Goal: Task Accomplishment & Management: Manage account settings

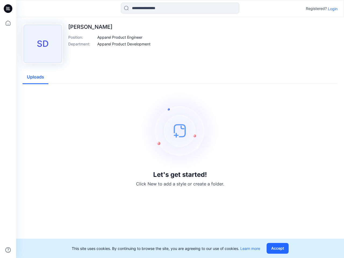
click at [172, 129] on img at bounding box center [180, 130] width 81 height 81
click at [8, 9] on icon at bounding box center [9, 9] width 2 height 0
click at [8, 23] on icon at bounding box center [8, 23] width 12 height 12
click at [8, 250] on icon at bounding box center [7, 249] width 5 height 5
click at [180, 8] on input at bounding box center [180, 8] width 118 height 11
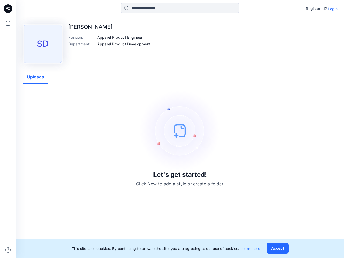
click at [333, 9] on p "Login" at bounding box center [333, 9] width 10 height 6
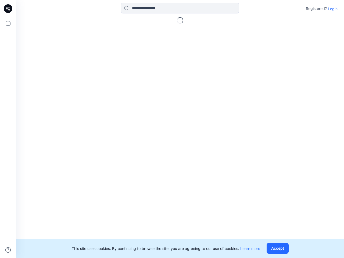
click at [120, 37] on div "Loading..." at bounding box center [180, 137] width 328 height 241
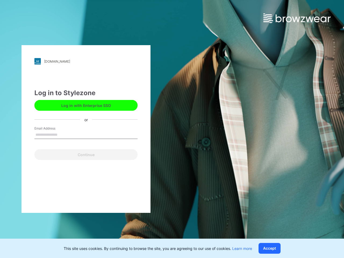
click at [124, 44] on div "[DOMAIN_NAME] Loading... Log in to Stylezone Log in with Enterprise SSO or Emai…" at bounding box center [86, 129] width 172 height 258
click at [35, 77] on div "[DOMAIN_NAME] Loading... Log in to Stylezone Log in with Enterprise SSO or Emai…" at bounding box center [85, 129] width 129 height 168
click at [279, 248] on button "Accept" at bounding box center [269, 248] width 22 height 11
